Goal: Task Accomplishment & Management: Manage account settings

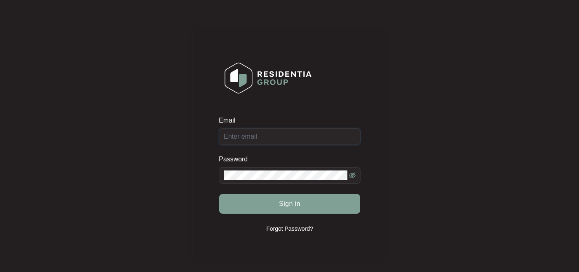
type input "[EMAIL_ADDRESS][DOMAIN_NAME]"
click at [352, 176] on icon "eye-invisible" at bounding box center [352, 175] width 7 height 7
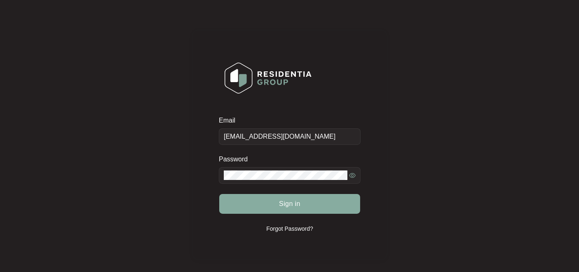
click at [279, 204] on span "Sign in" at bounding box center [289, 204] width 21 height 10
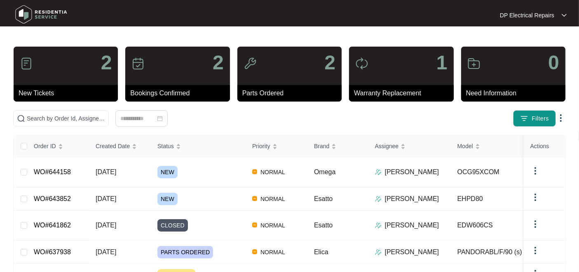
click at [329, 127] on div "Filters" at bounding box center [289, 118] width 559 height 16
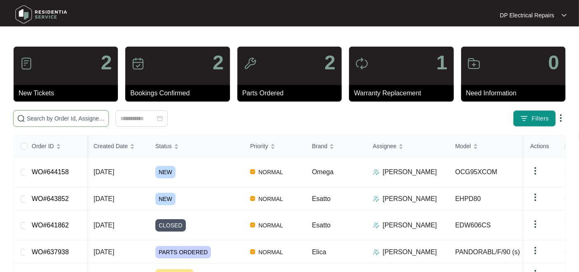
click at [68, 119] on input "text" at bounding box center [66, 118] width 78 height 9
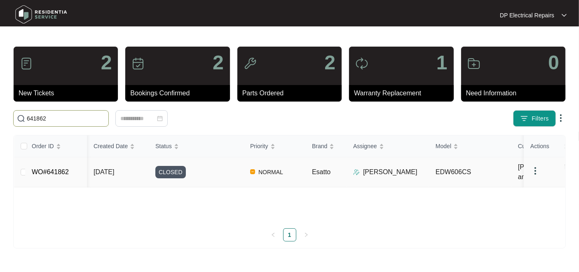
type input "641862"
click at [64, 175] on link "WO#641862" at bounding box center [50, 171] width 37 height 7
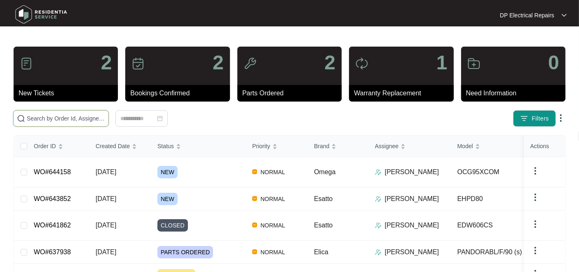
click at [67, 117] on input "text" at bounding box center [66, 118] width 78 height 9
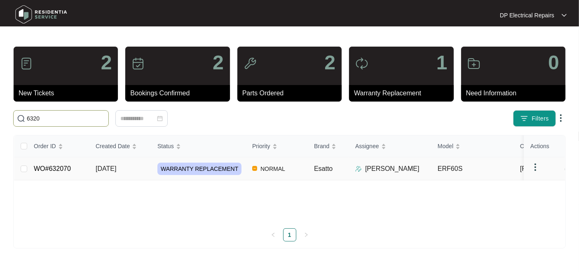
type input "6320"
click at [77, 180] on td "WO#632070" at bounding box center [58, 168] width 62 height 23
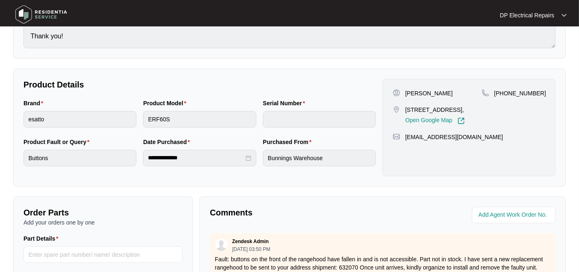
scroll to position [183, 0]
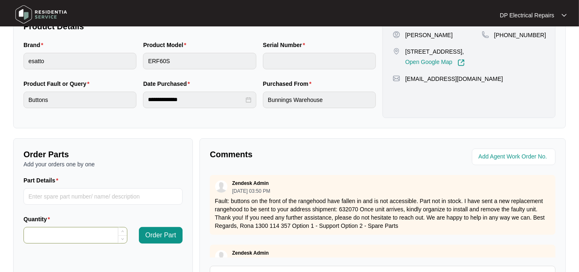
click at [48, 230] on input "Quantity" at bounding box center [75, 235] width 103 height 16
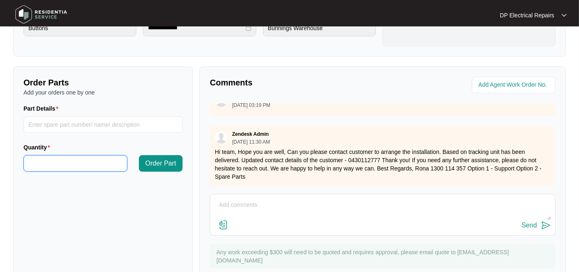
scroll to position [281, 0]
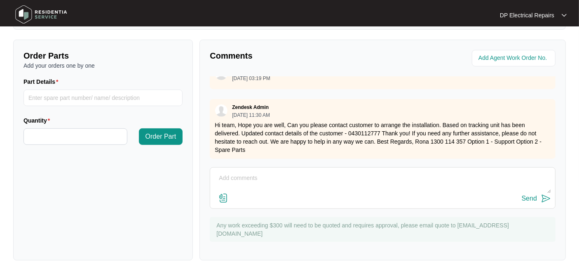
type input "*"
click at [232, 178] on textarea at bounding box center [382, 181] width 337 height 21
click at [46, 96] on input "Part Details" at bounding box center [102, 97] width 159 height 16
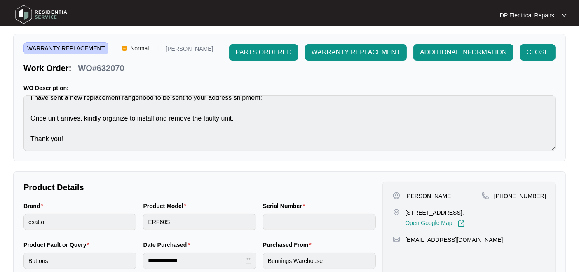
scroll to position [0, 0]
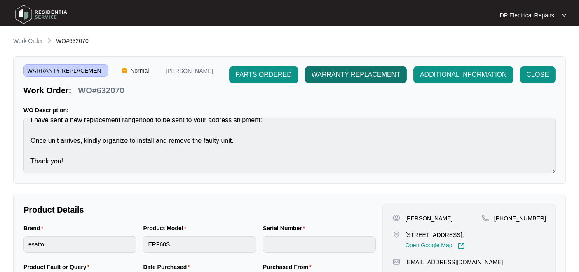
click at [355, 74] on span "WARRANTY REPLACEMENT" at bounding box center [356, 75] width 89 height 10
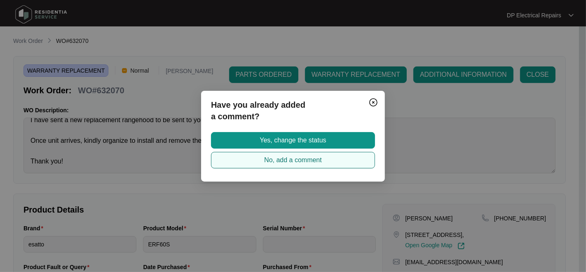
click at [286, 159] on span "No, add a comment" at bounding box center [293, 160] width 58 height 10
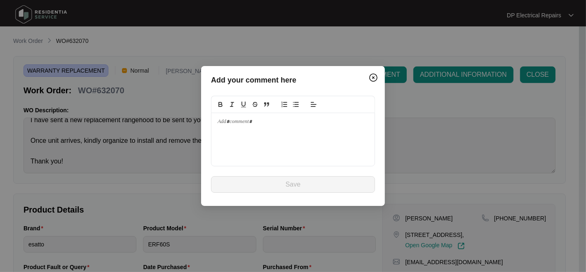
click at [248, 128] on div at bounding box center [292, 139] width 163 height 53
click at [376, 77] on img "Close" at bounding box center [373, 78] width 10 height 10
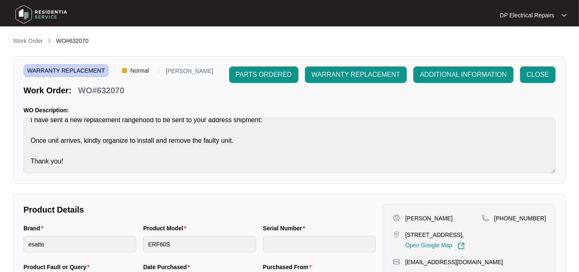
click at [290, 233] on div "Serial Number" at bounding box center [319, 229] width 113 height 12
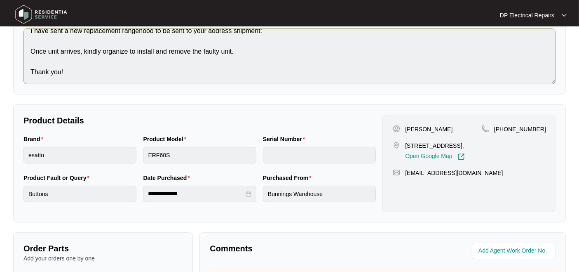
scroll to position [7, 0]
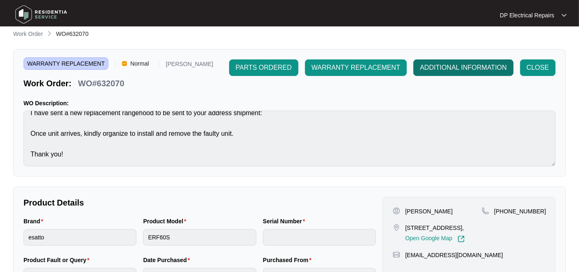
click at [460, 68] on span "ADDITIONAL INFORMATION" at bounding box center [463, 68] width 87 height 10
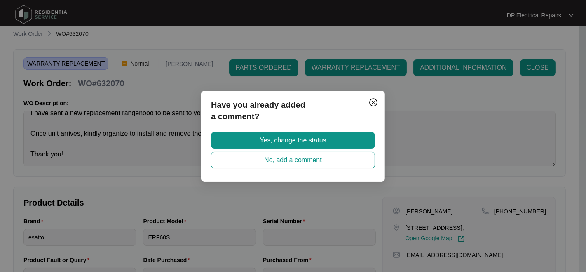
drag, startPoint x: 293, startPoint y: 138, endPoint x: 310, endPoint y: 110, distance: 32.8
click at [307, 113] on div "Have you already added a comment? Yes, change the status No, add a comment" at bounding box center [293, 136] width 184 height 91
click at [370, 102] on img "Close" at bounding box center [373, 102] width 10 height 10
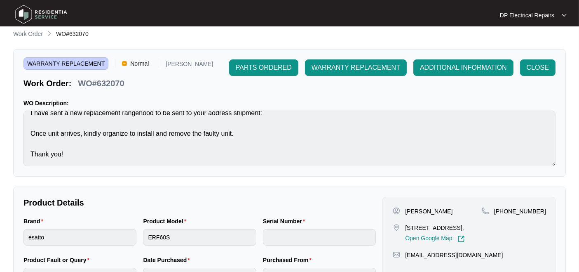
drag, startPoint x: 369, startPoint y: 66, endPoint x: 398, endPoint y: 102, distance: 45.7
click at [392, 97] on div "WARRANTY REPLACEMENT Normal [PERSON_NAME] Work Order: WO#632070 PARTS ORDERED W…" at bounding box center [289, 112] width 553 height 127
click at [445, 125] on div "WARRANTY REPLACEMENT Normal [PERSON_NAME] Work Order: WO#632070 PARTS ORDERED W…" at bounding box center [289, 112] width 553 height 127
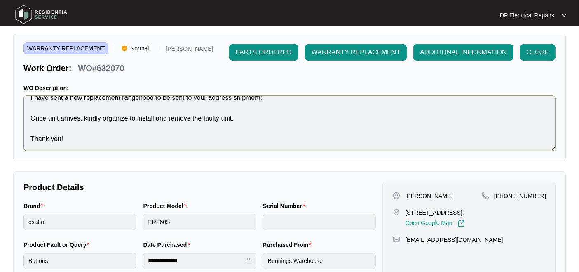
scroll to position [0, 0]
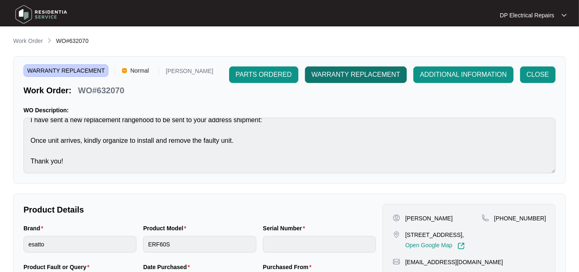
click at [350, 75] on span "WARRANTY REPLACEMENT" at bounding box center [356, 75] width 89 height 10
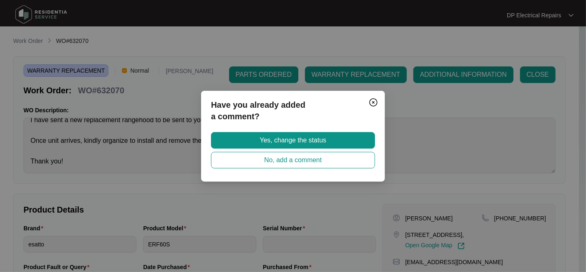
click at [371, 101] on img "Close" at bounding box center [373, 102] width 10 height 10
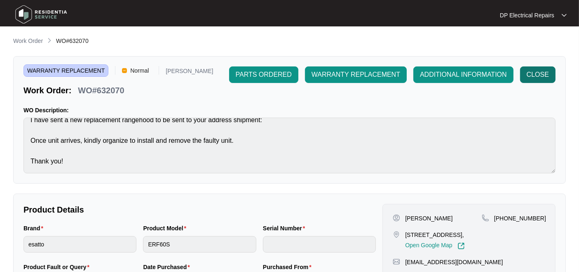
click at [542, 68] on button "CLOSE" at bounding box center [537, 74] width 35 height 16
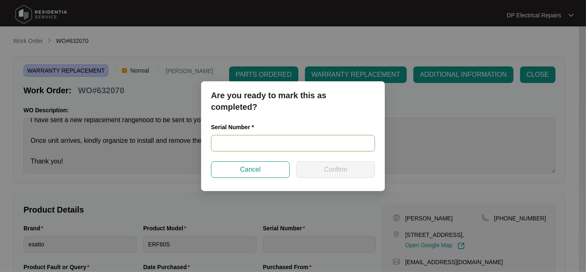
click at [236, 144] on input "text" at bounding box center [293, 143] width 164 height 16
click at [261, 173] on button "Cancel" at bounding box center [250, 169] width 79 height 16
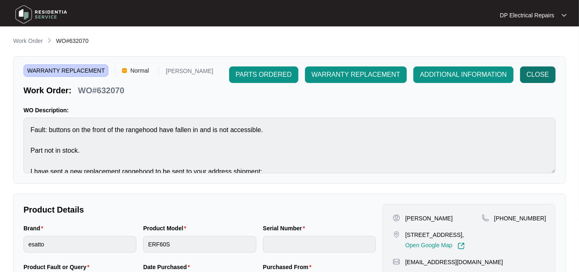
click at [534, 78] on span "CLOSE" at bounding box center [538, 75] width 22 height 10
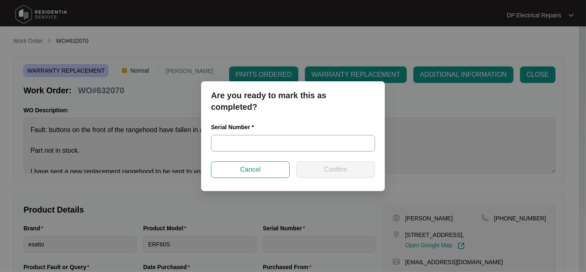
click at [234, 144] on input "text" at bounding box center [293, 143] width 164 height 16
click at [265, 173] on button "Cancel" at bounding box center [250, 169] width 79 height 16
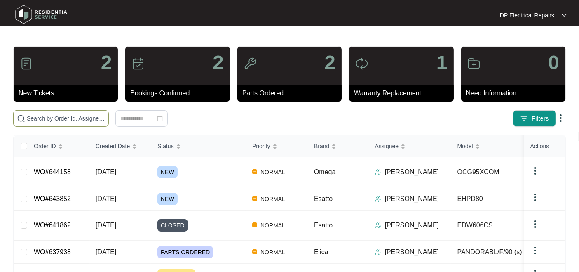
click at [55, 116] on input "text" at bounding box center [66, 118] width 78 height 9
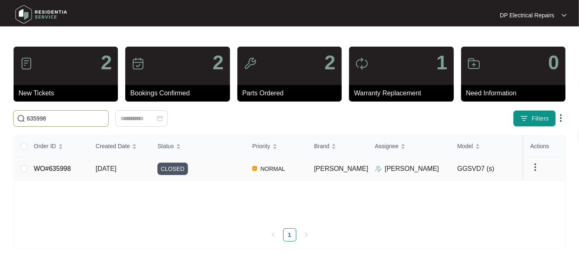
type input "635998"
click at [64, 172] on link "WO#635998" at bounding box center [52, 168] width 37 height 7
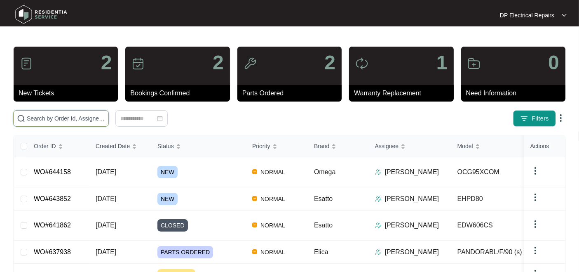
click at [63, 114] on input "text" at bounding box center [66, 118] width 78 height 9
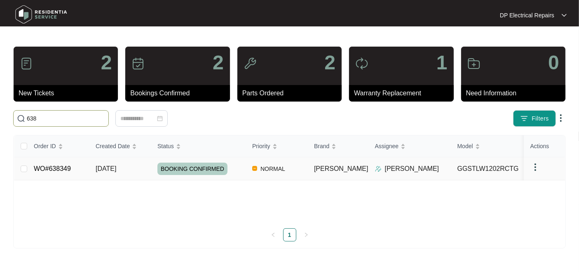
type input "638"
click at [67, 172] on link "WO#638349" at bounding box center [52, 168] width 37 height 7
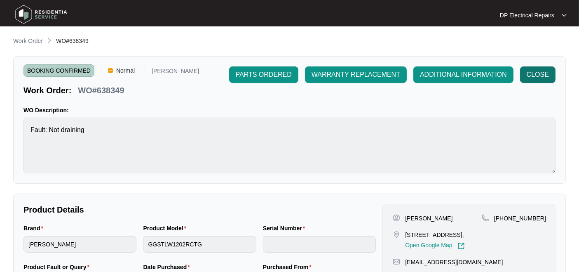
click at [539, 74] on span "CLOSE" at bounding box center [538, 75] width 22 height 10
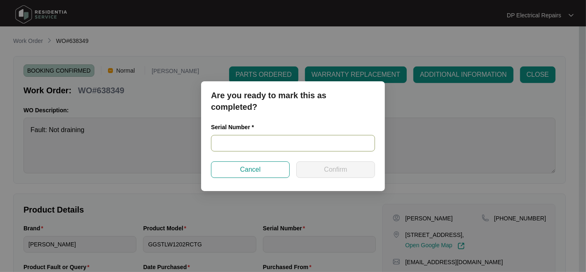
click at [226, 144] on input "text" at bounding box center [293, 143] width 164 height 16
click at [258, 171] on span "Cancel" at bounding box center [250, 169] width 21 height 10
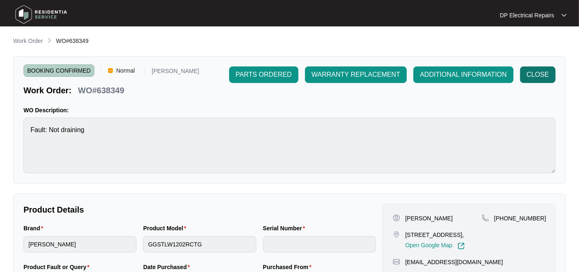
click at [534, 78] on span "CLOSE" at bounding box center [538, 75] width 22 height 10
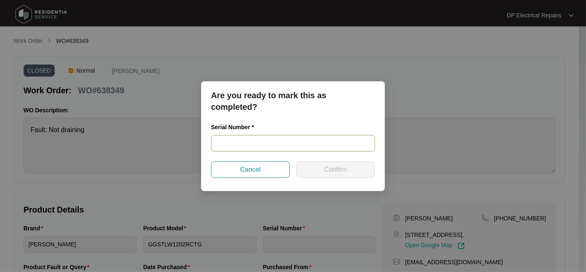
click at [243, 137] on input "text" at bounding box center [293, 143] width 164 height 16
click at [248, 142] on input "text" at bounding box center [293, 143] width 164 height 16
click at [257, 169] on span "Cancel" at bounding box center [250, 169] width 21 height 10
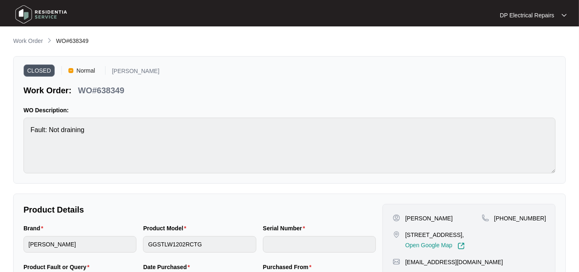
click at [563, 12] on div at bounding box center [564, 15] width 5 height 7
click at [532, 29] on p "Settings" at bounding box center [540, 30] width 40 height 8
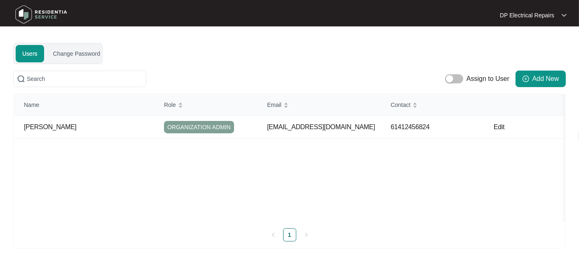
click at [562, 15] on img at bounding box center [564, 15] width 5 height 4
click at [399, 52] on div "Users Change Password Assign to User Add New Name Role Email Contact [PERSON_NA…" at bounding box center [289, 145] width 553 height 205
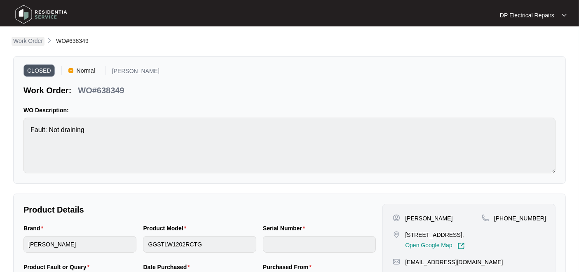
click at [34, 40] on p "Work Order" at bounding box center [28, 41] width 30 height 8
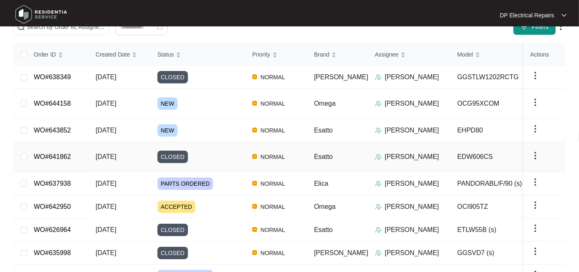
scroll to position [137, 0]
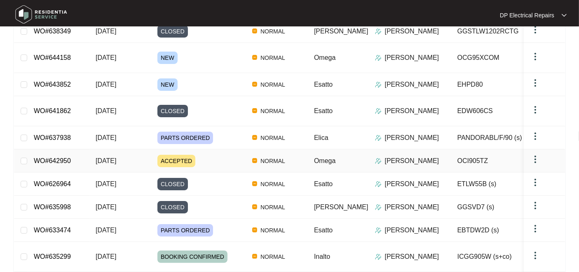
click at [535, 164] on img at bounding box center [535, 159] width 10 height 10
click at [533, 172] on td "[PERSON_NAME]" at bounding box center [574, 160] width 82 height 23
click at [536, 164] on img at bounding box center [535, 159] width 10 height 10
click at [546, 190] on span "Force Close" at bounding box center [552, 189] width 31 height 9
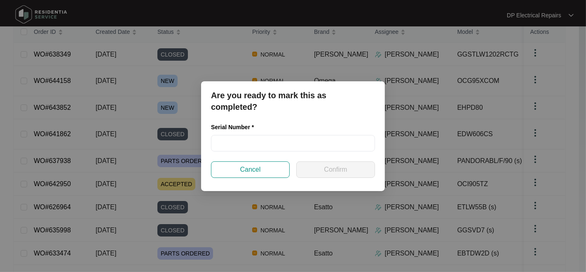
click at [219, 35] on div "Are you ready to mark this as completed? Serial Number * Cancel Confirm" at bounding box center [293, 136] width 586 height 272
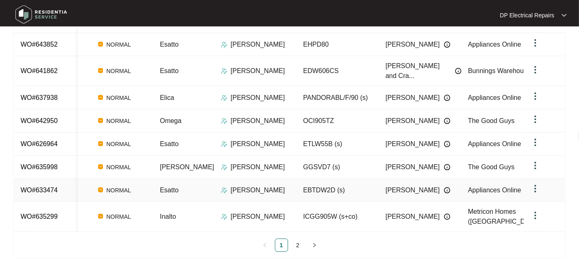
scroll to position [188, 0]
click at [122, 258] on div "Order ID Created Date Status Priority Brand Assignee Model Customer Name Purcha…" at bounding box center [289, 108] width 553 height 301
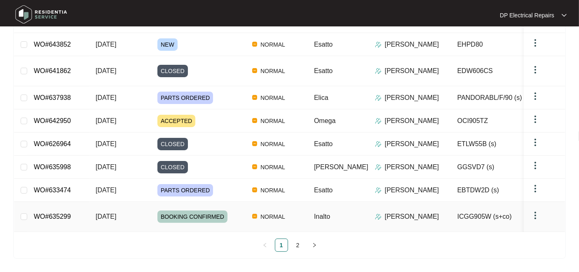
click at [534, 214] on img at bounding box center [535, 215] width 10 height 10
click at [543, 235] on span "Force Close" at bounding box center [552, 239] width 31 height 9
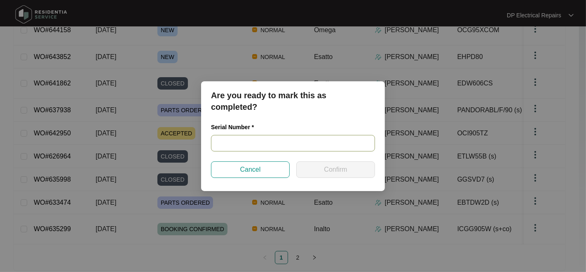
click at [257, 140] on input "text" at bounding box center [293, 143] width 164 height 16
click at [260, 171] on span "Cancel" at bounding box center [250, 169] width 21 height 10
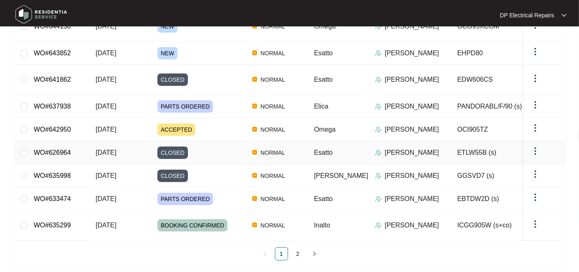
scroll to position [183, 0]
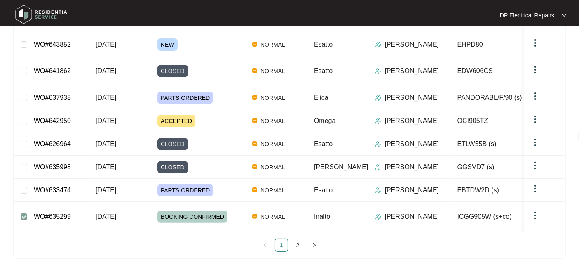
click at [53, 216] on link "WO#635299" at bounding box center [52, 216] width 37 height 7
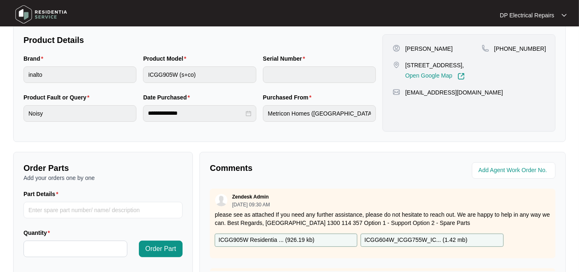
scroll to position [183, 0]
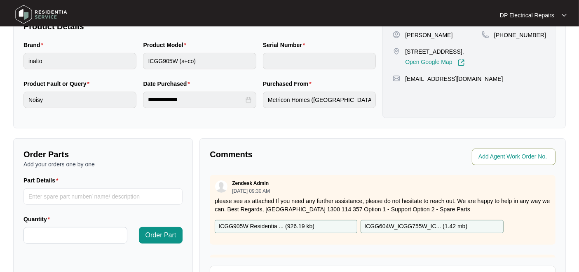
click at [511, 156] on input "string" at bounding box center [514, 157] width 72 height 10
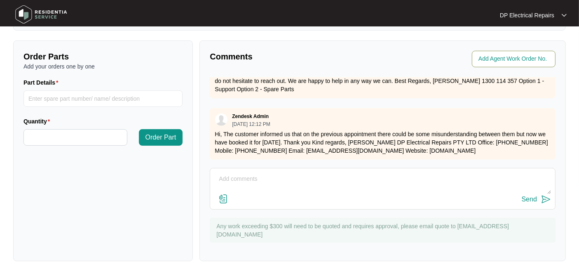
scroll to position [281, 0]
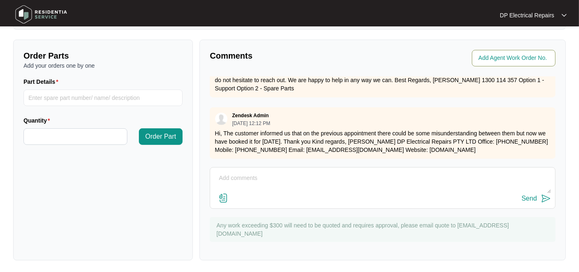
click at [225, 195] on img at bounding box center [223, 198] width 10 height 10
click at [0, 0] on input "file" at bounding box center [0, 0] width 0 height 0
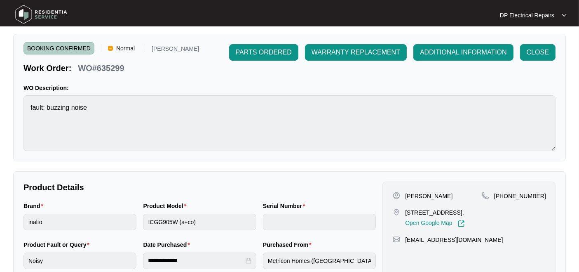
scroll to position [0, 0]
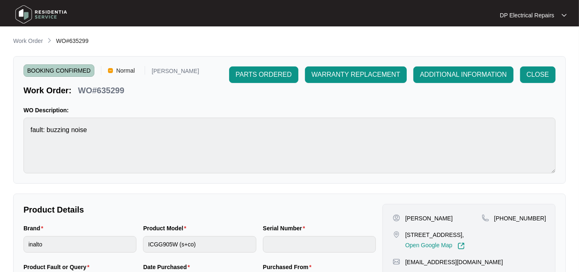
click at [561, 13] on div "DP Electrical Repairs" at bounding box center [533, 15] width 67 height 8
click at [468, 43] on div "Work Order WO#635299" at bounding box center [289, 41] width 553 height 10
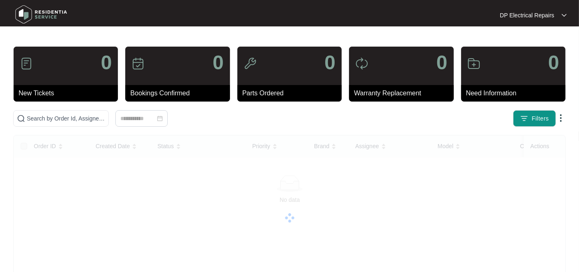
scroll to position [20, 0]
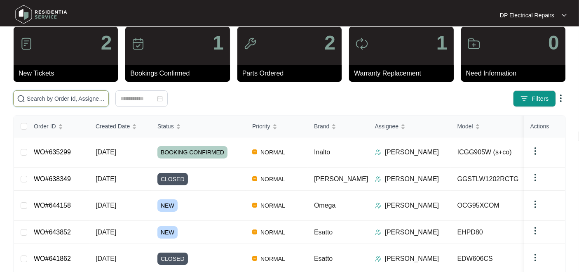
click at [56, 98] on input "text" at bounding box center [66, 98] width 78 height 9
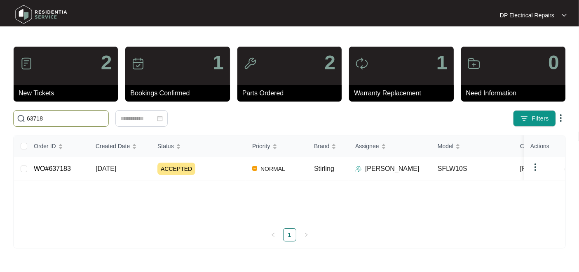
scroll to position [12, 0]
type input "637183"
click at [177, 175] on span "ACCEPTED" at bounding box center [176, 168] width 38 height 12
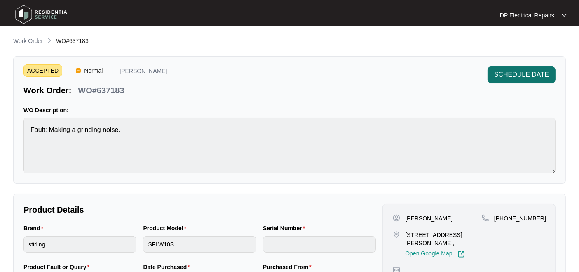
click at [512, 77] on span "SCHEDULE DATE" at bounding box center [521, 75] width 55 height 10
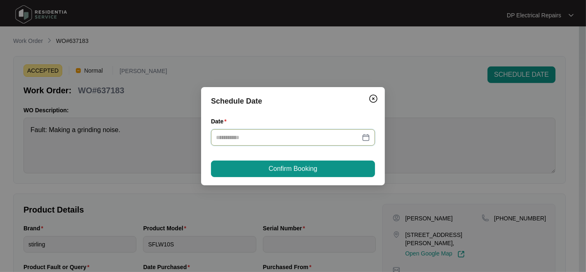
click at [263, 140] on input "Date" at bounding box center [288, 137] width 144 height 9
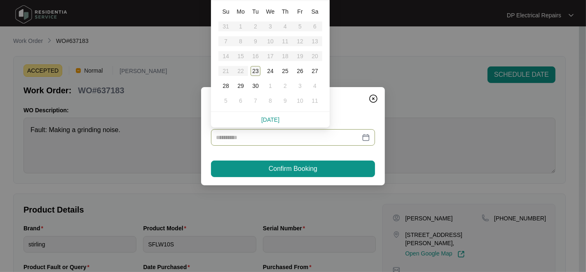
click at [256, 70] on div "23" at bounding box center [256, 71] width 10 height 10
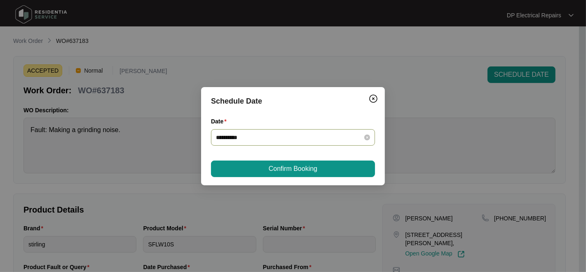
click at [266, 133] on input "**********" at bounding box center [288, 137] width 144 height 9
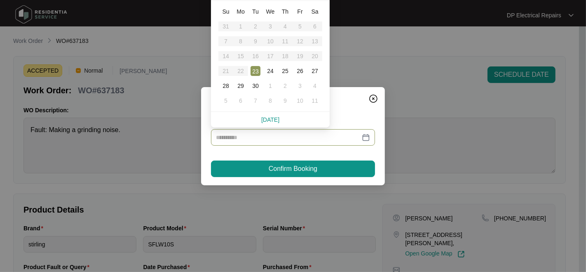
click at [257, 71] on div "23" at bounding box center [256, 71] width 10 height 10
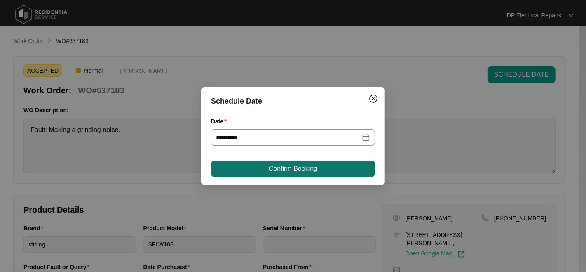
type input "**********"
click at [293, 166] on span "Confirm Booking" at bounding box center [293, 169] width 49 height 10
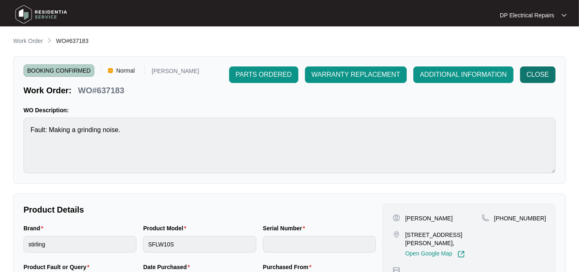
click at [540, 74] on span "CLOSE" at bounding box center [538, 75] width 22 height 10
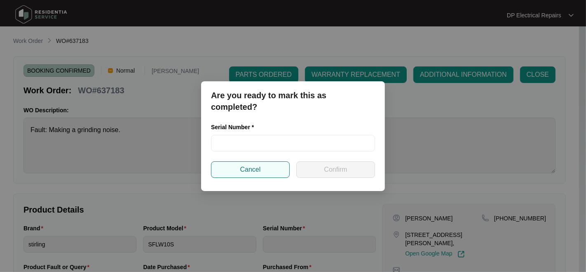
click at [262, 166] on button "Cancel" at bounding box center [250, 169] width 79 height 16
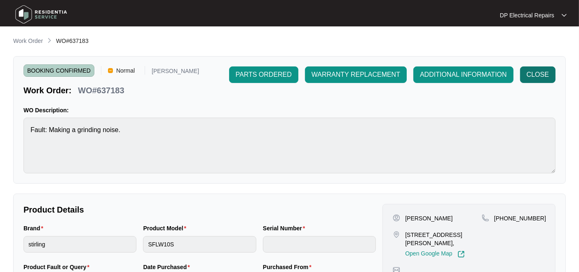
click at [528, 73] on span "CLOSE" at bounding box center [538, 75] width 22 height 10
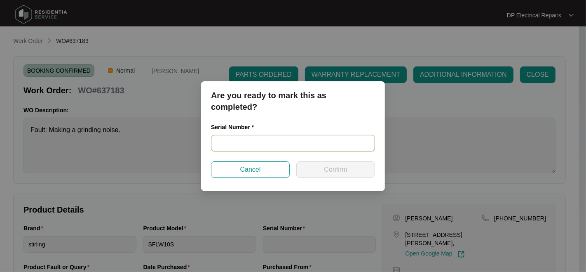
click at [237, 143] on input "text" at bounding box center [293, 143] width 164 height 16
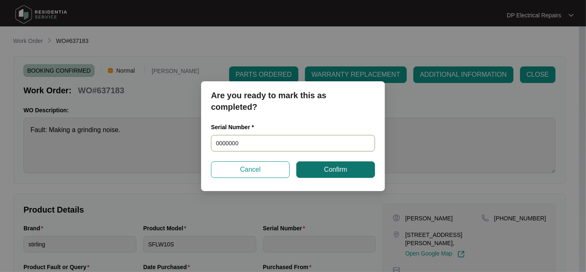
type input "0000000"
click at [330, 167] on span "Confirm" at bounding box center [335, 169] width 23 height 10
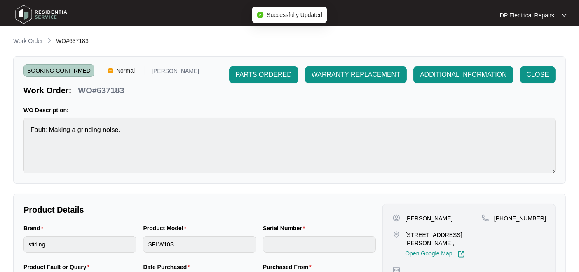
type input "0000000"
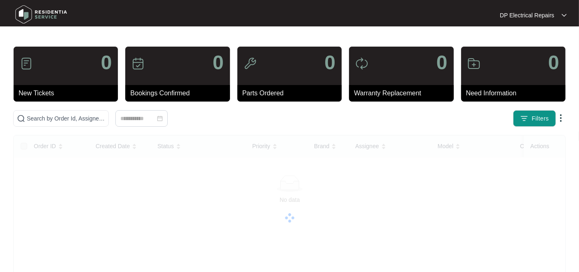
scroll to position [12, 0]
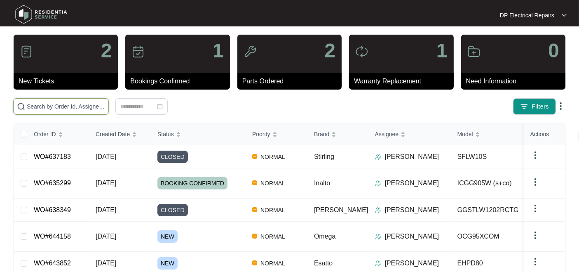
click at [75, 108] on input "text" at bounding box center [66, 106] width 78 height 9
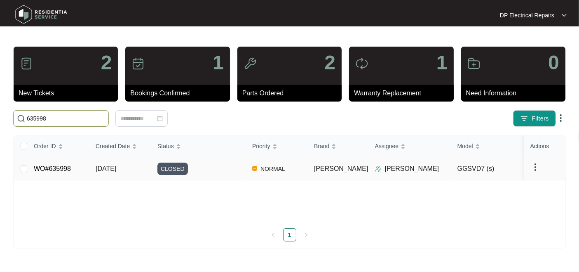
type input "635998"
click at [56, 172] on link "WO#635998" at bounding box center [52, 168] width 37 height 7
